Goal: Use online tool/utility: Utilize a website feature to perform a specific function

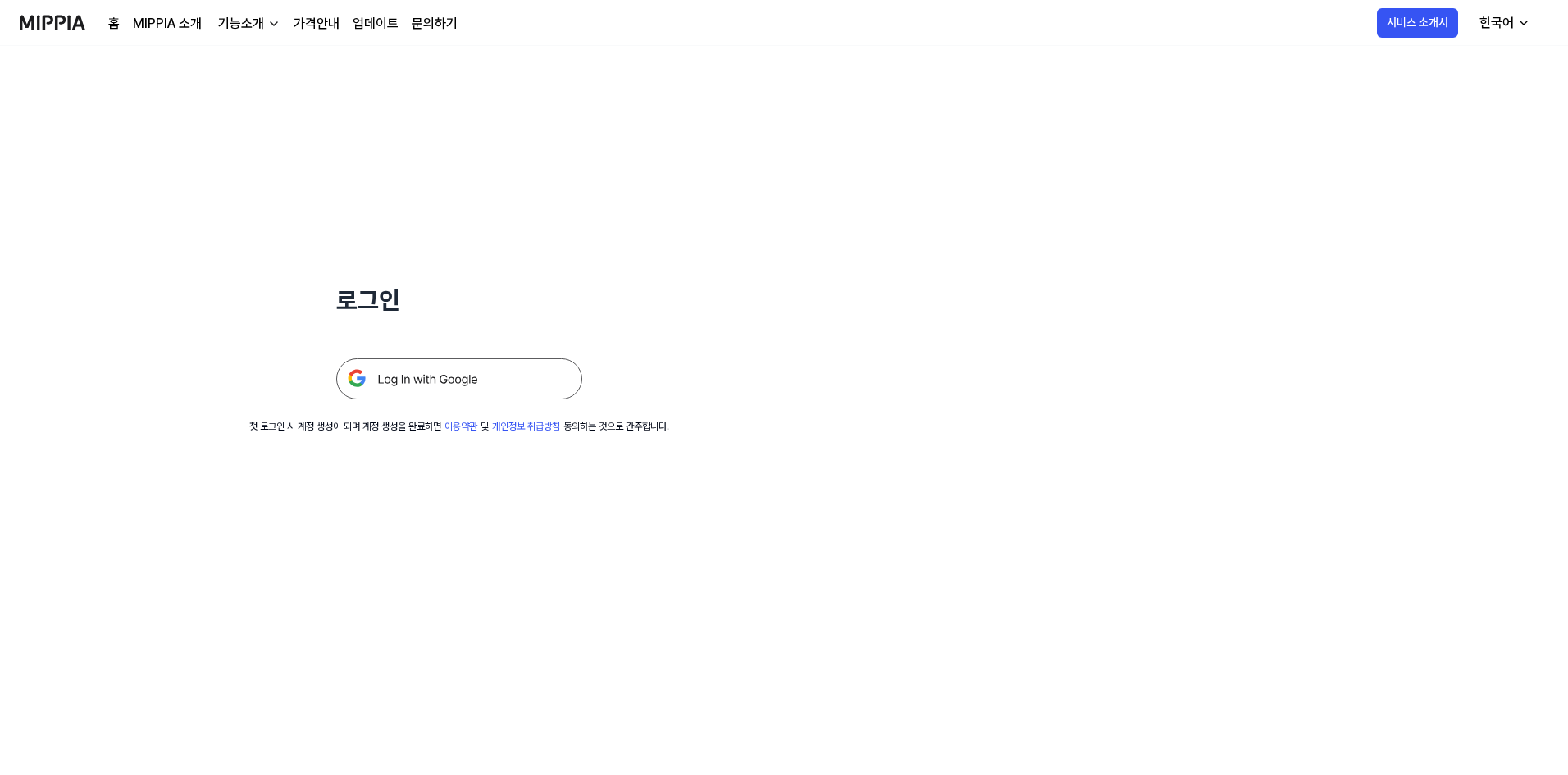
click at [508, 375] on img at bounding box center [459, 379] width 246 height 41
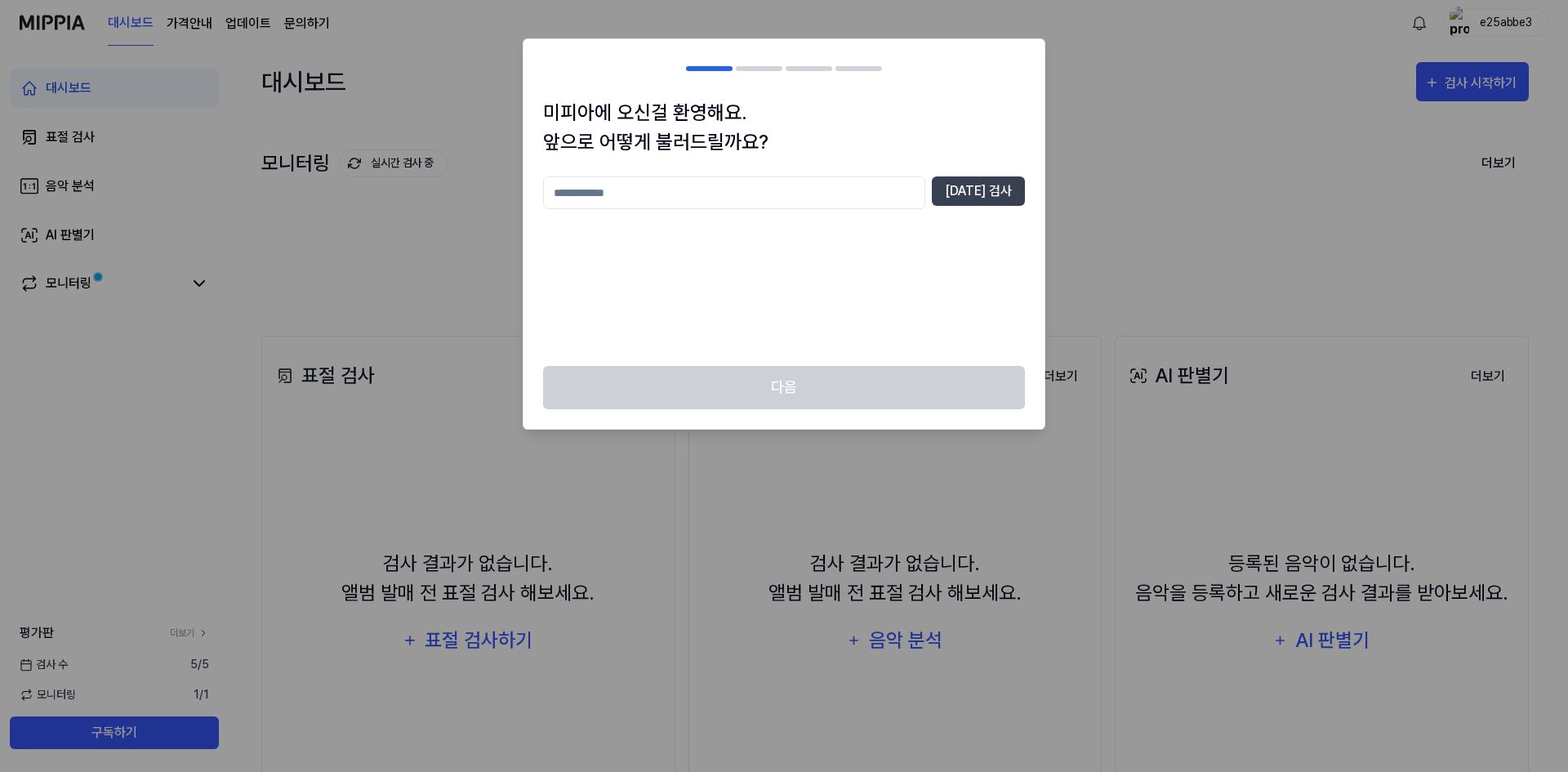
click at [766, 197] on input "text" at bounding box center [734, 192] width 383 height 32
type input "*"
type input "**"
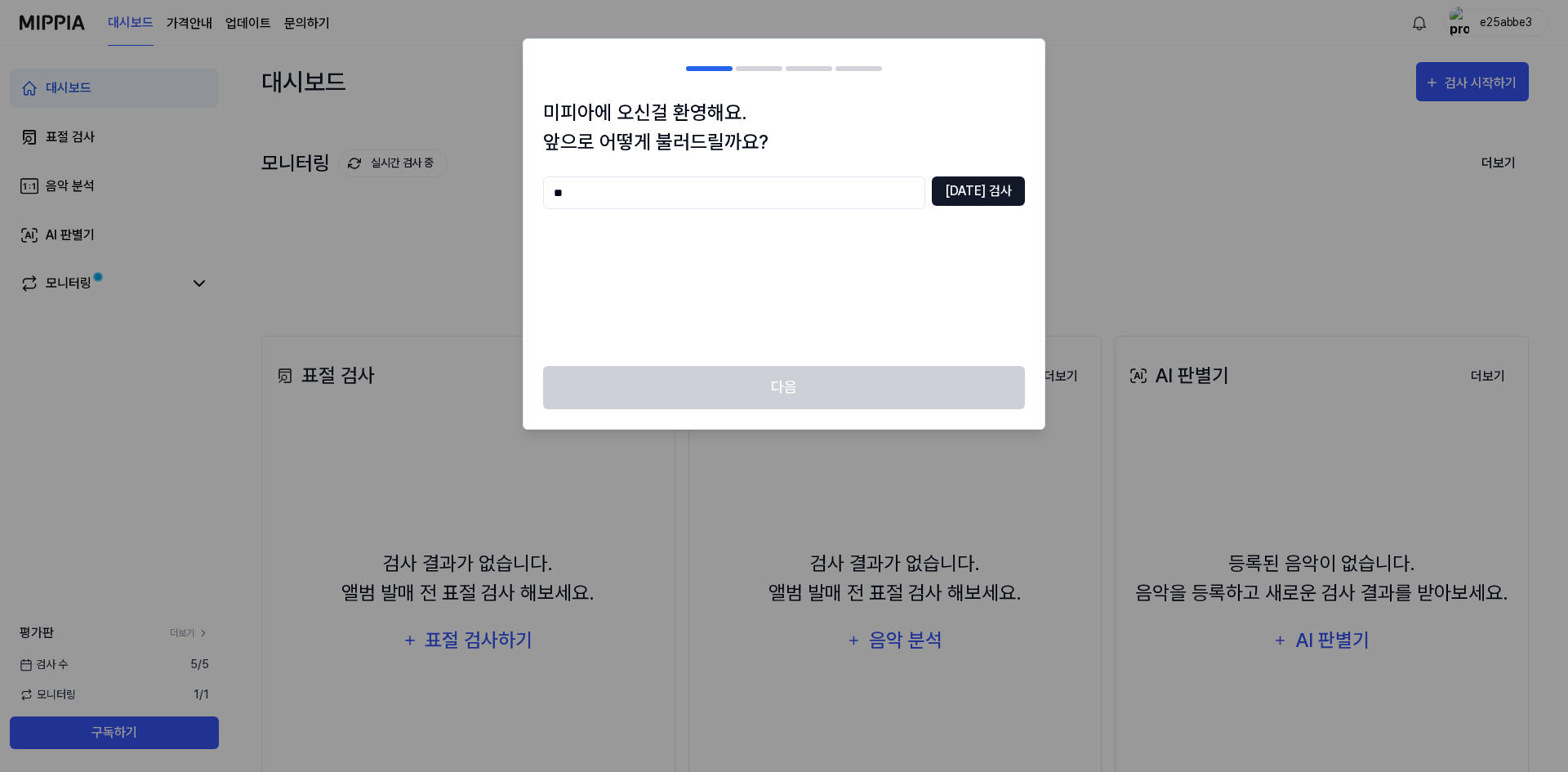
click at [982, 198] on button "중복 검사" at bounding box center [978, 191] width 93 height 29
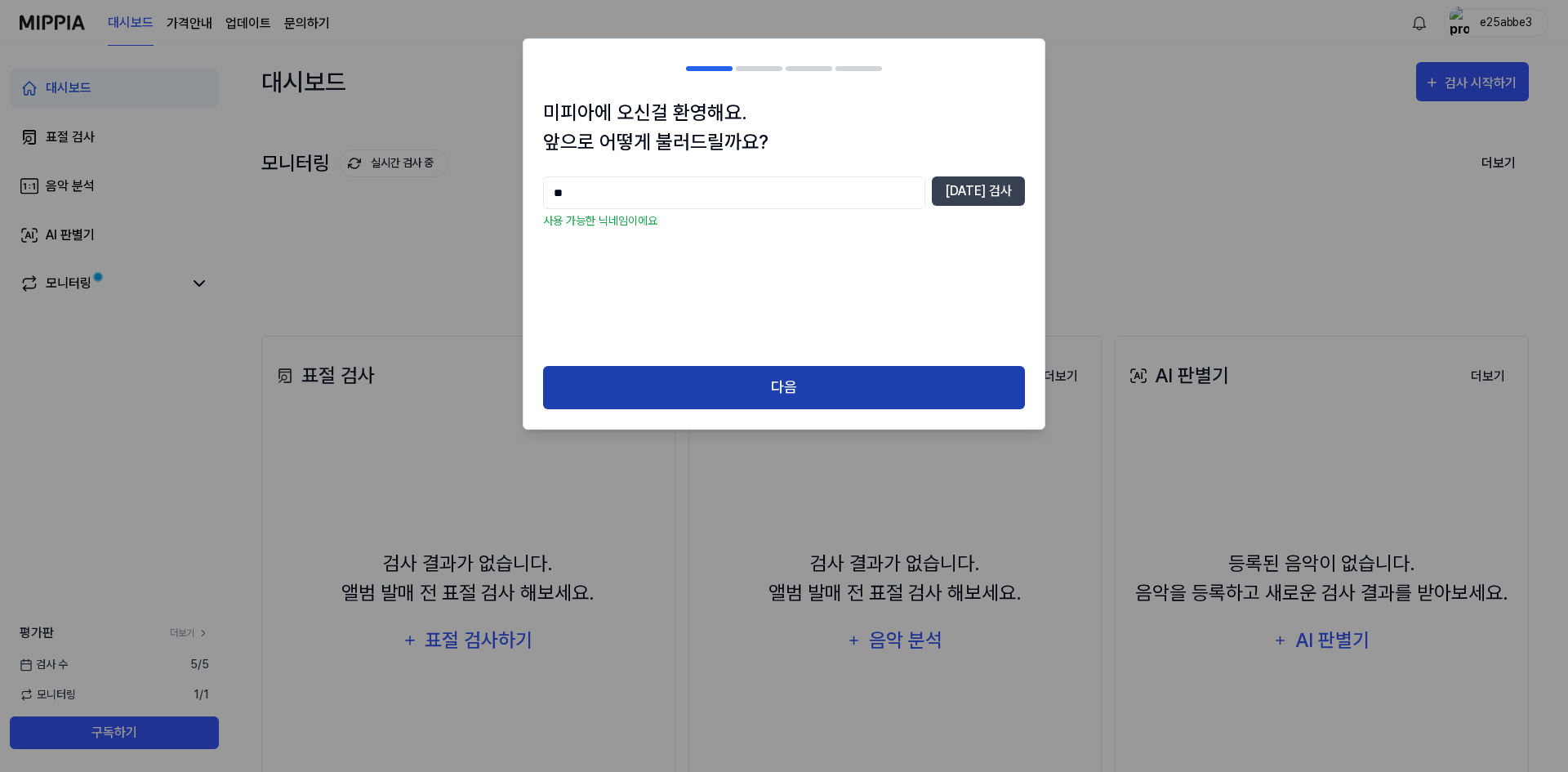
click at [818, 388] on button "다음" at bounding box center [784, 387] width 482 height 43
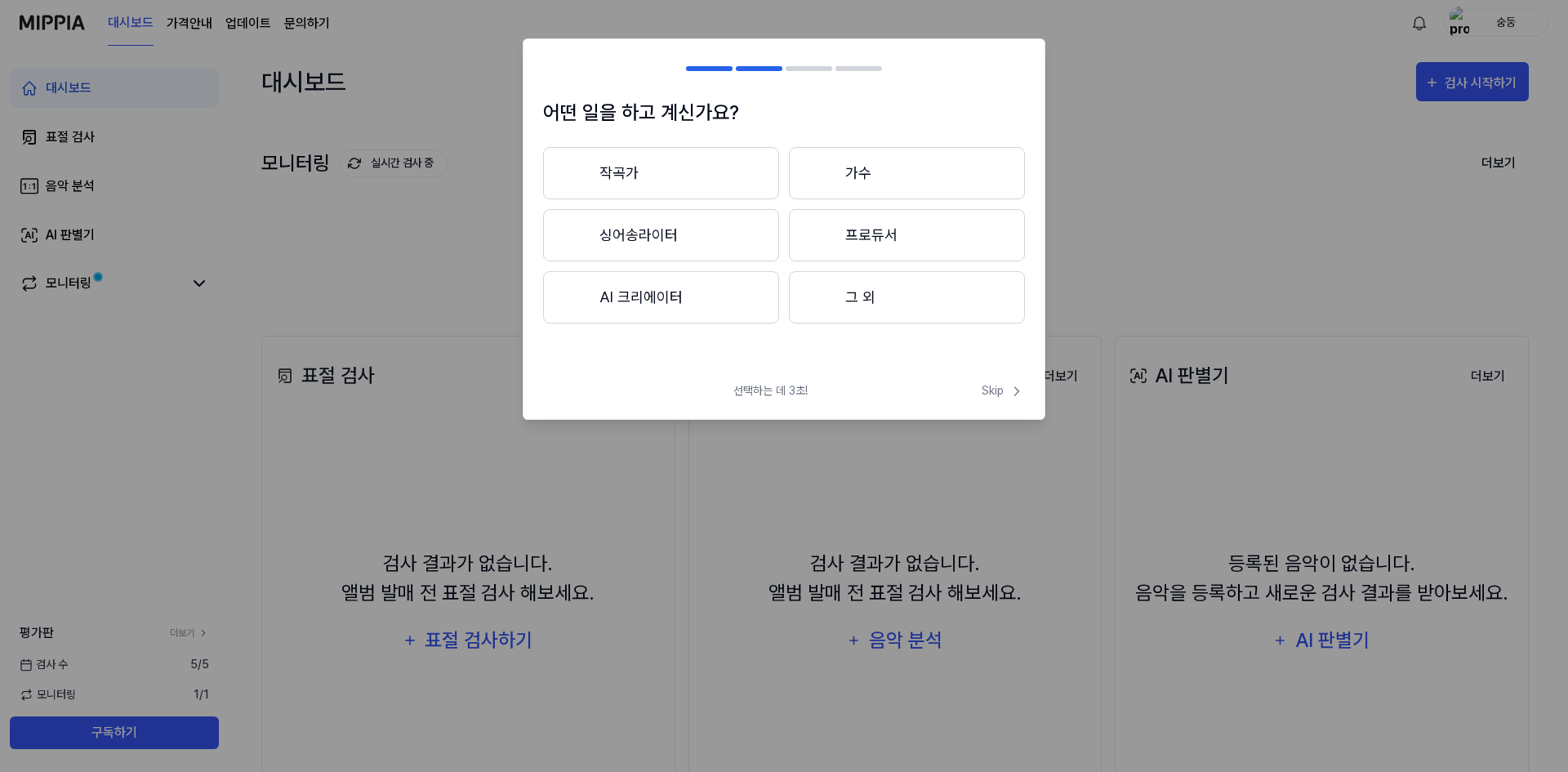
click at [731, 183] on button "작곡가" at bounding box center [661, 174] width 236 height 53
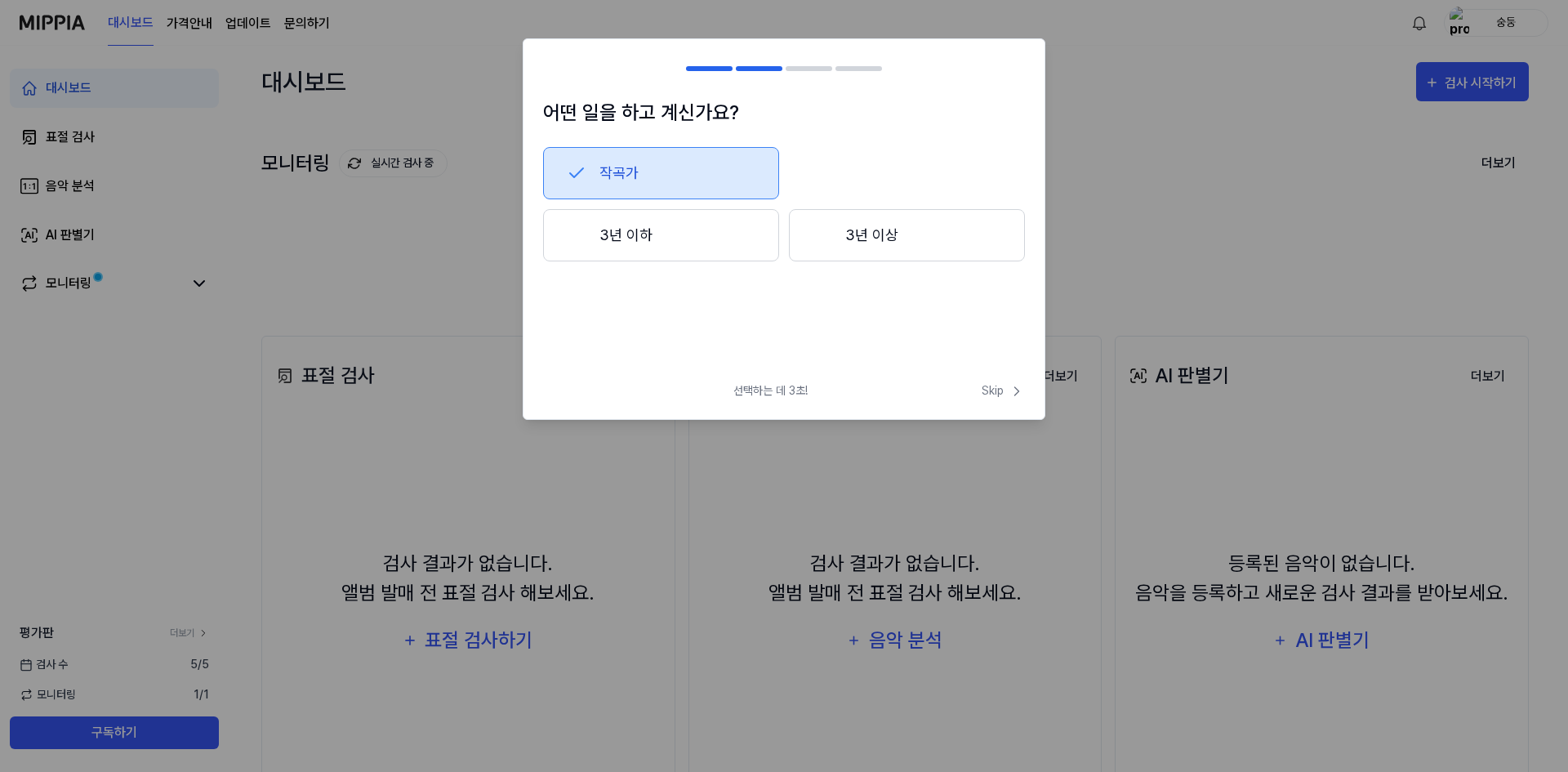
click at [764, 250] on button "3년 이하" at bounding box center [661, 235] width 236 height 53
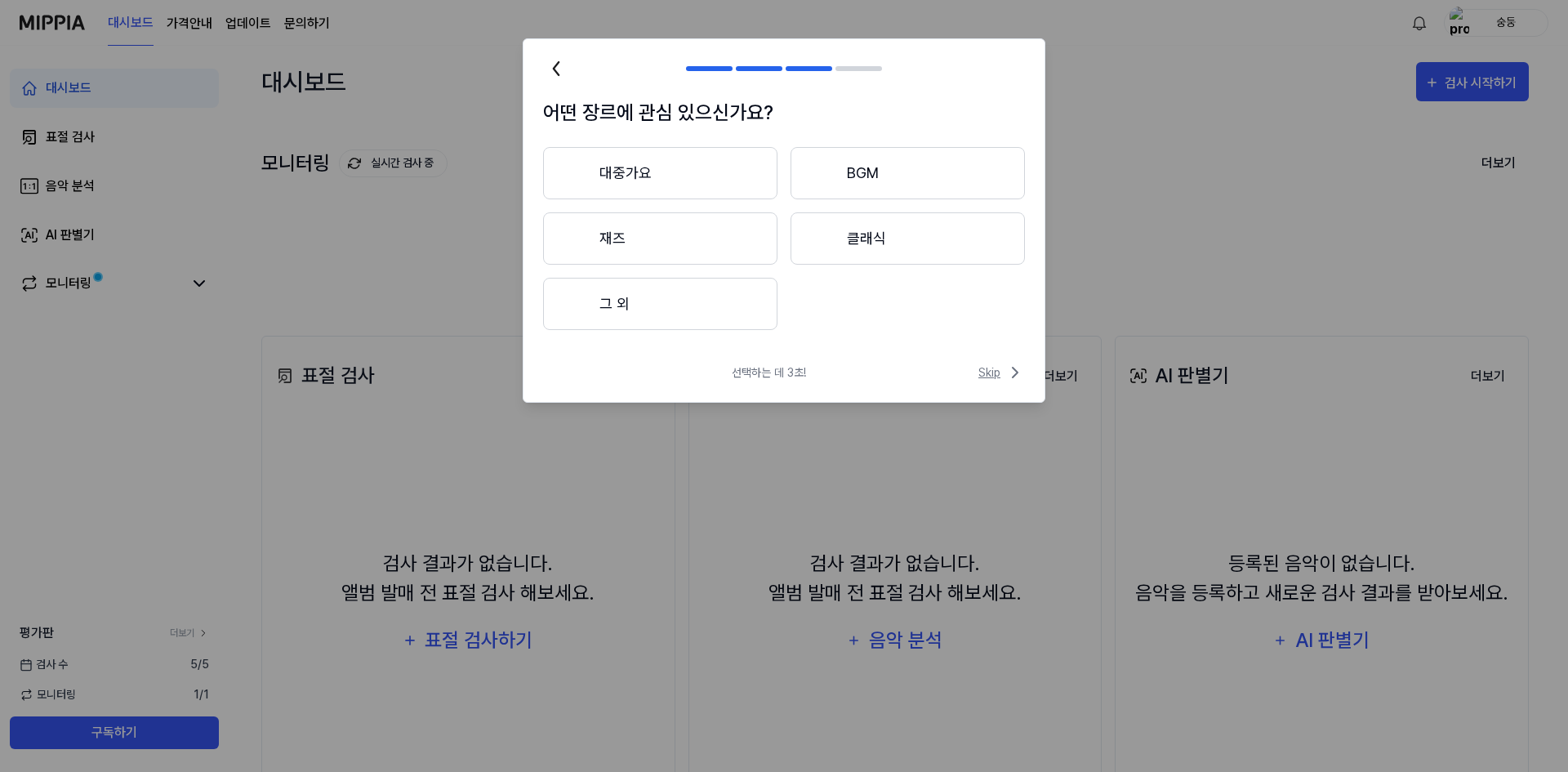
click at [997, 378] on span "Skip" at bounding box center [1002, 372] width 47 height 20
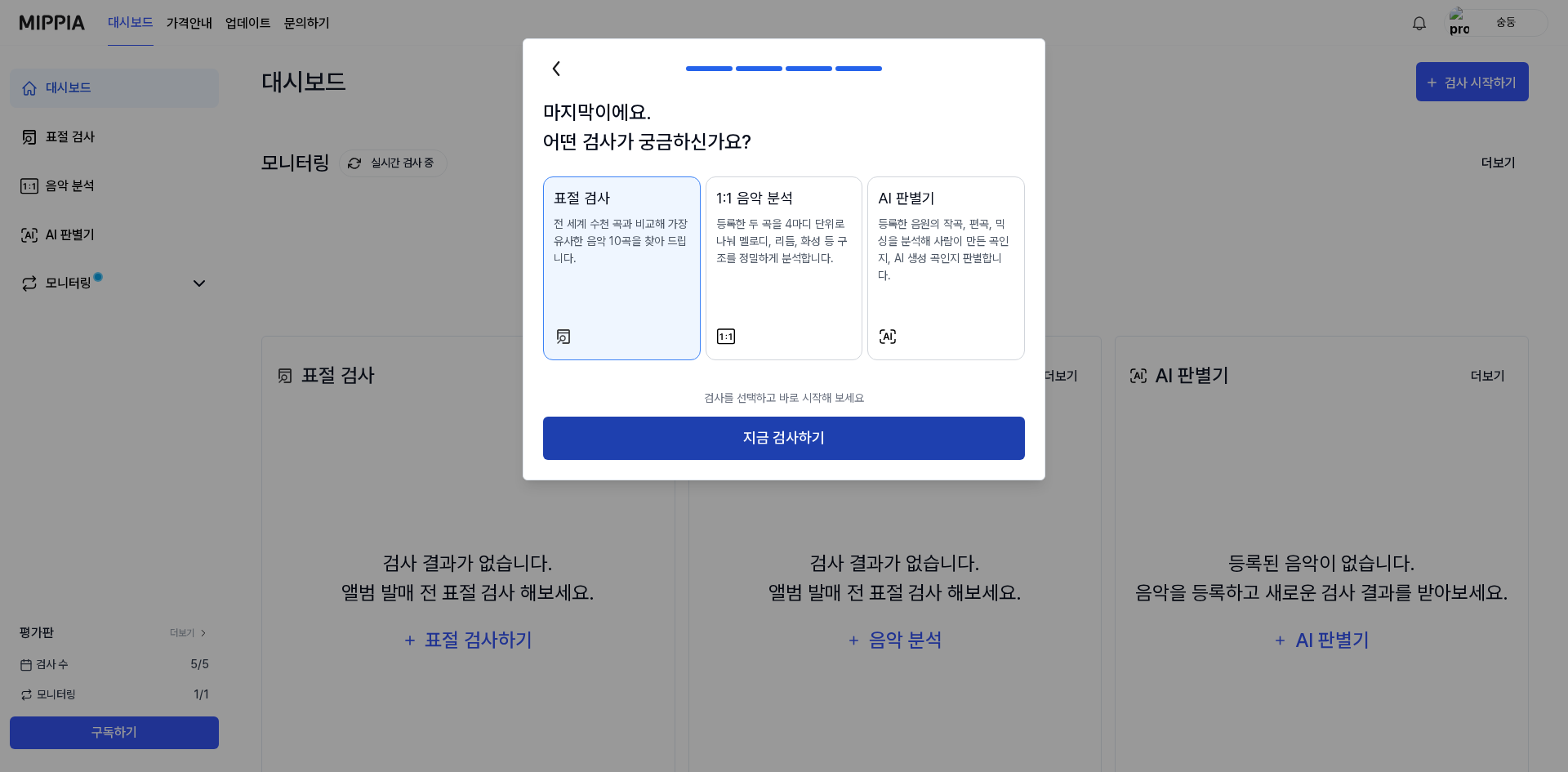
click at [834, 429] on button "지금 검사하기" at bounding box center [784, 438] width 482 height 43
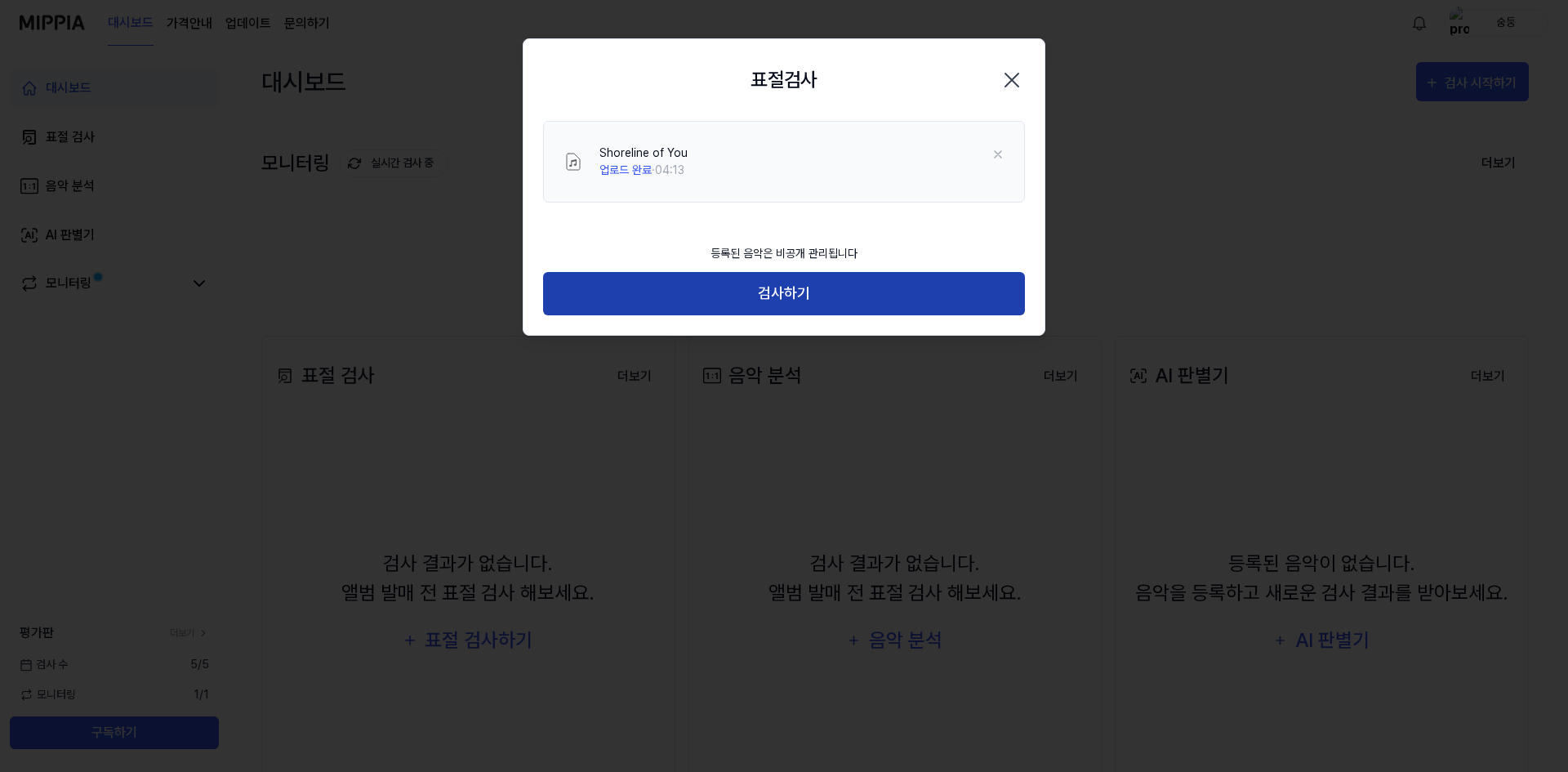
click at [767, 295] on button "검사하기" at bounding box center [784, 294] width 482 height 43
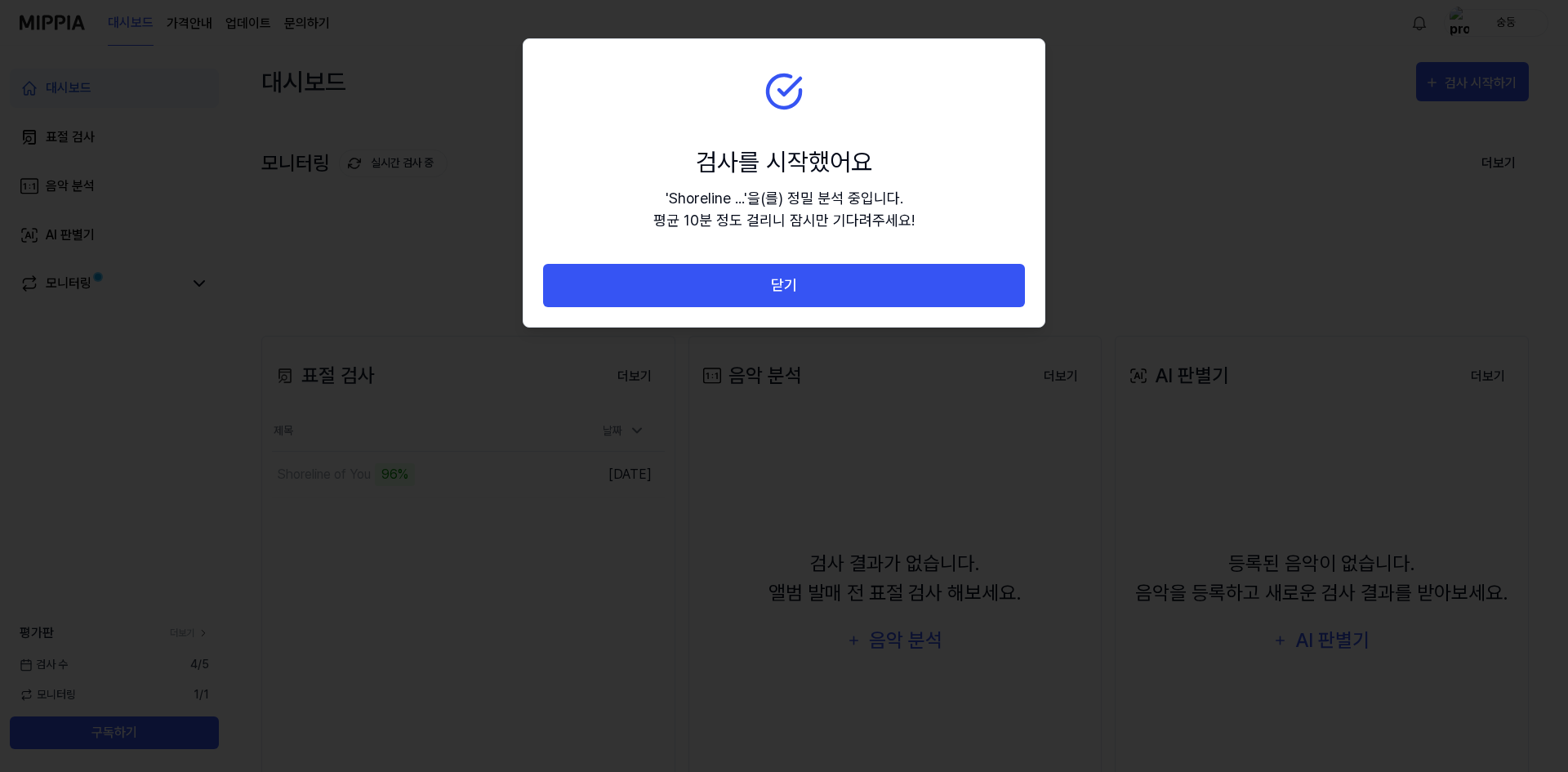
click at [872, 142] on section "검사를 시작했어요 ' Shoreline ... ' 을(를) 정밀 분석 중입니다. 평균 10분 정도 걸리니 잠시만 기다려주세요!" at bounding box center [784, 151] width 521 height 224
